Goal: Information Seeking & Learning: Find specific page/section

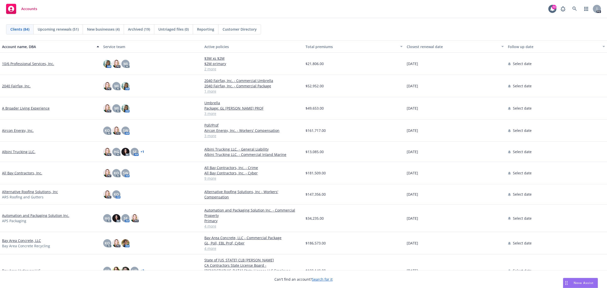
click at [28, 8] on span "Accounts" at bounding box center [29, 9] width 16 height 4
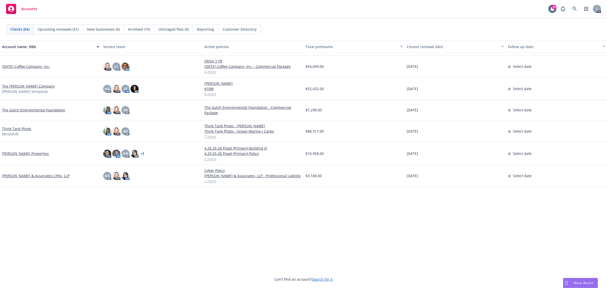
scroll to position [1323, 0]
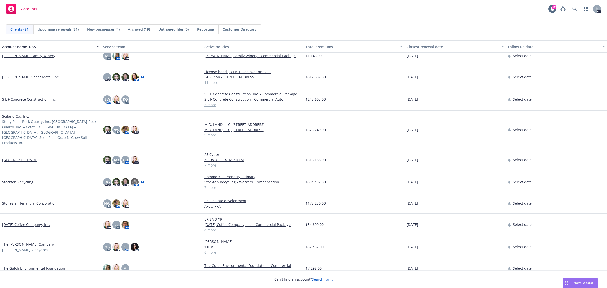
click at [37, 157] on link "[GEOGRAPHIC_DATA]" at bounding box center [19, 159] width 35 height 5
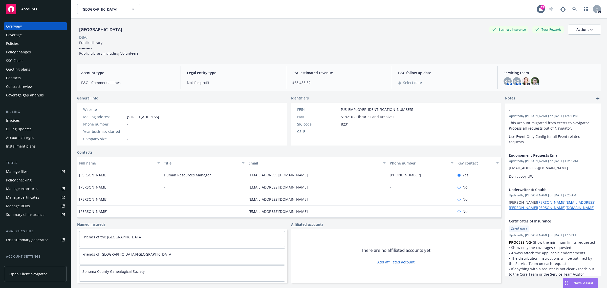
click at [16, 42] on div "Policies" at bounding box center [12, 43] width 13 height 8
click at [11, 42] on div "Policies" at bounding box center [12, 43] width 13 height 8
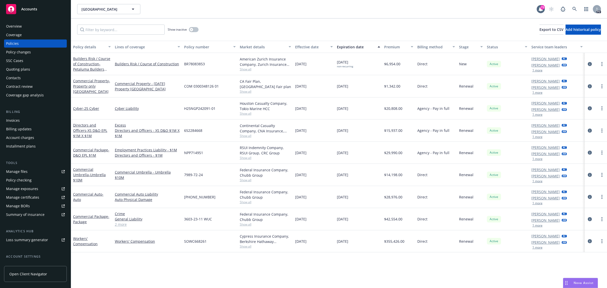
click at [33, 10] on span "Accounts" at bounding box center [29, 9] width 16 height 4
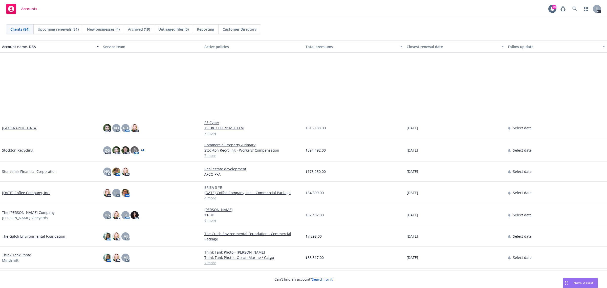
scroll to position [1422, 0]
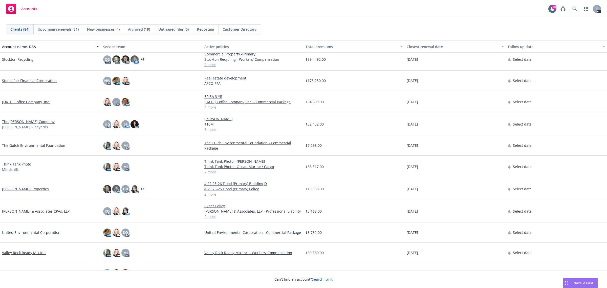
click at [15, 121] on link "The [PERSON_NAME] Company" at bounding box center [28, 121] width 53 height 5
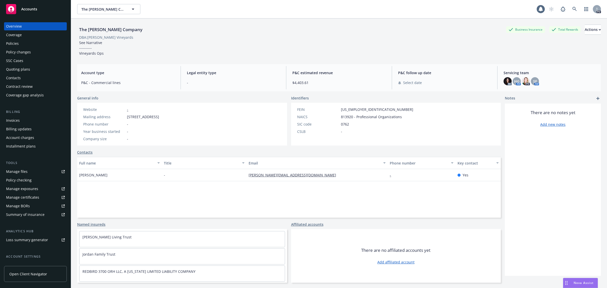
click at [17, 44] on div "Policies" at bounding box center [12, 43] width 13 height 8
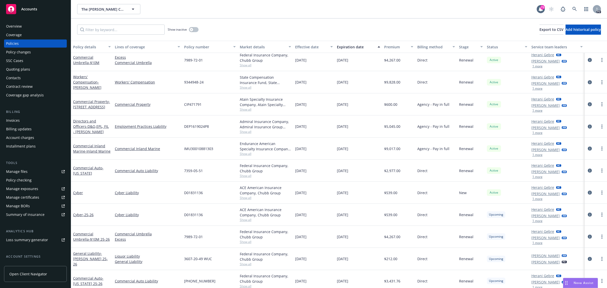
scroll to position [29, 0]
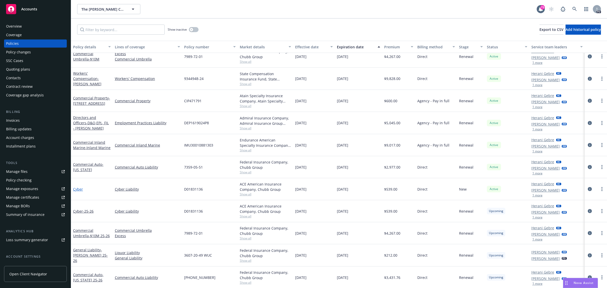
click at [78, 188] on link "Cyber" at bounding box center [78, 189] width 10 height 5
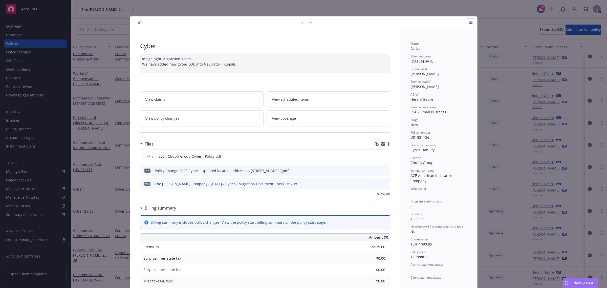
click at [383, 193] on link "View all" at bounding box center [383, 193] width 13 height 5
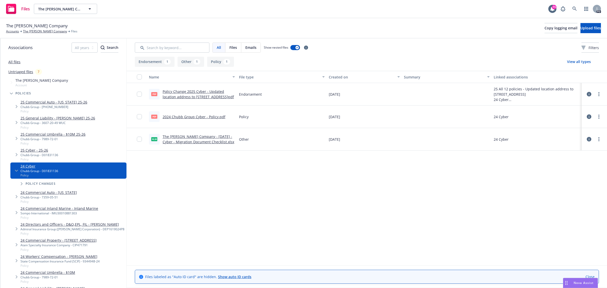
click at [190, 117] on link "2024 Chubb Group Cyber - Policy.pdf" at bounding box center [194, 116] width 63 height 5
click at [31, 31] on link "The [PERSON_NAME] Company" at bounding box center [45, 31] width 44 height 5
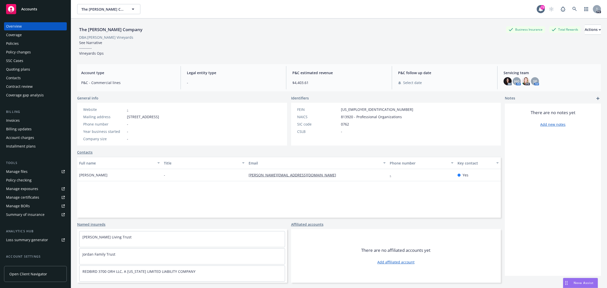
click at [17, 45] on div "Policies" at bounding box center [12, 43] width 13 height 8
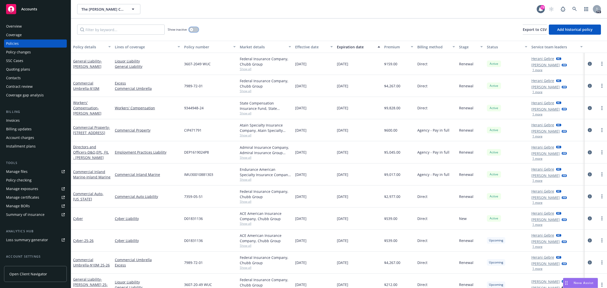
click at [192, 30] on icon "button" at bounding box center [191, 30] width 2 height 2
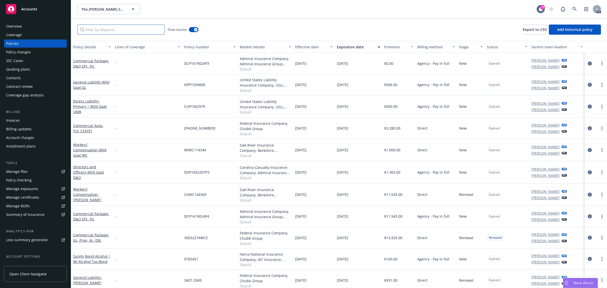
click at [101, 31] on input "Filter by keyword..." at bounding box center [120, 30] width 87 height 10
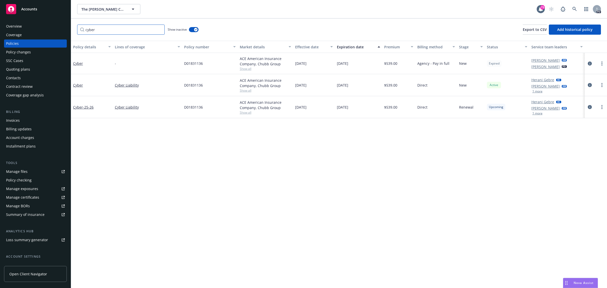
type input "cyber"
click at [77, 63] on link "Cyber" at bounding box center [78, 63] width 10 height 5
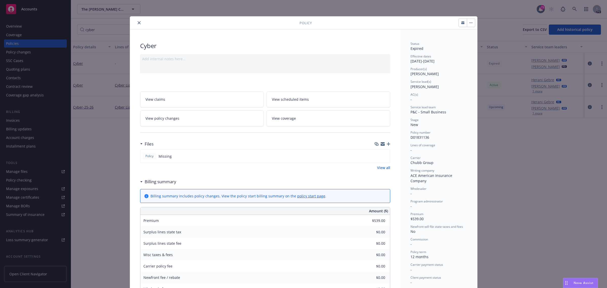
click at [138, 24] on icon "close" at bounding box center [139, 22] width 3 height 3
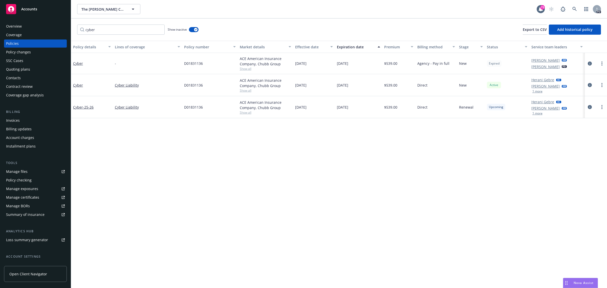
click at [31, 7] on span "Accounts" at bounding box center [29, 9] width 16 height 4
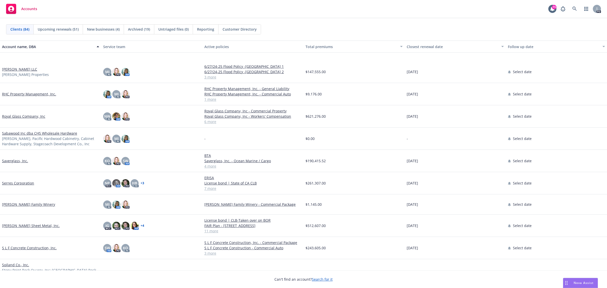
scroll to position [1232, 0]
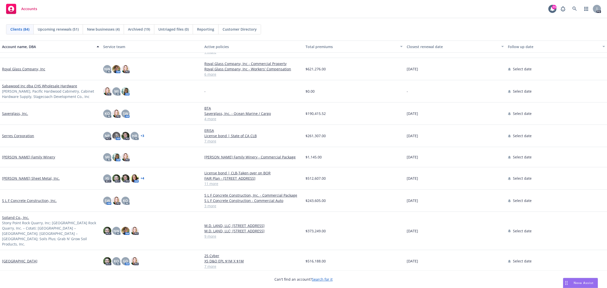
click at [8, 258] on link "[GEOGRAPHIC_DATA]" at bounding box center [19, 260] width 35 height 5
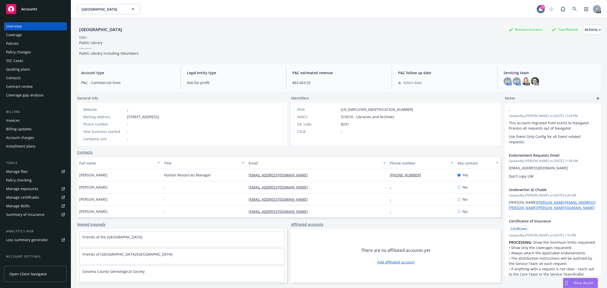
click at [8, 42] on div "Policies" at bounding box center [12, 43] width 13 height 8
